Goal: Find specific page/section

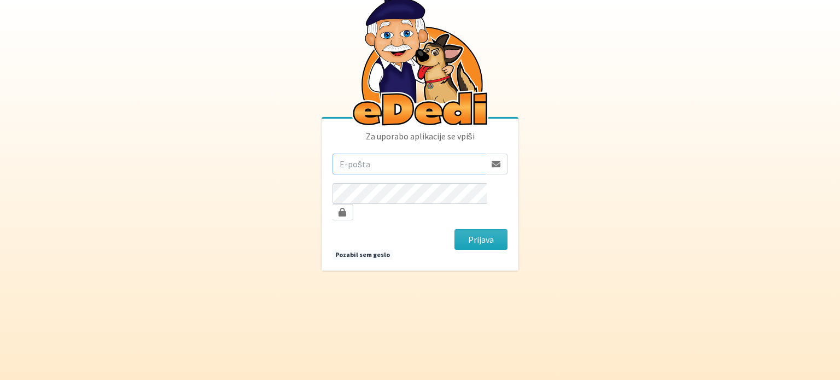
type input "[EMAIL_ADDRESS][DOMAIN_NAME]"
click at [497, 233] on button "Prijava" at bounding box center [481, 239] width 53 height 21
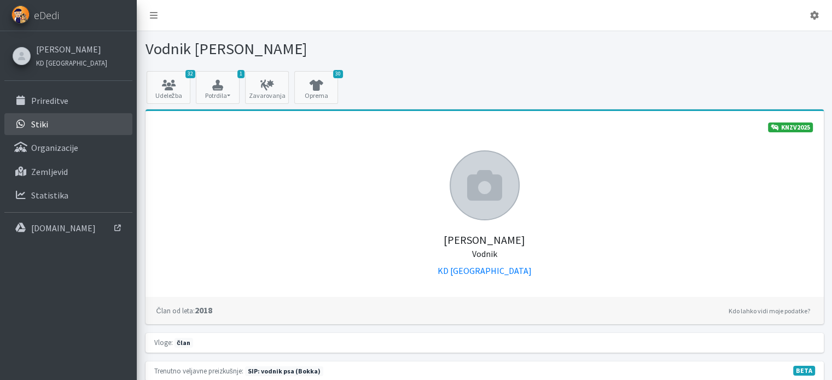
click at [42, 123] on p "Stiki" at bounding box center [39, 124] width 17 height 11
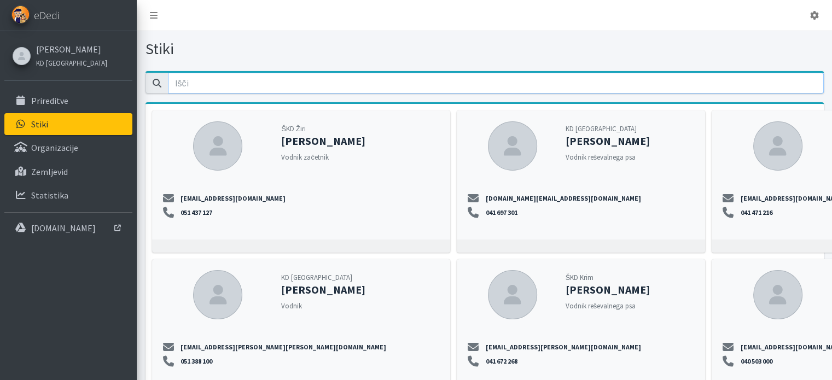
click at [219, 75] on input "email" at bounding box center [496, 83] width 656 height 21
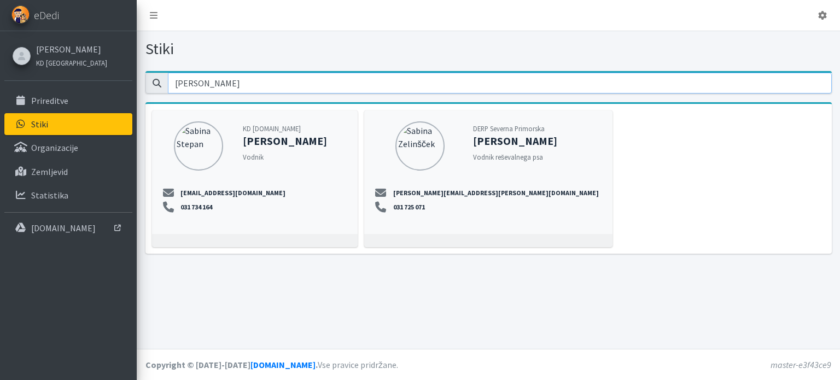
type input "[PERSON_NAME]"
